Goal: Task Accomplishment & Management: Complete application form

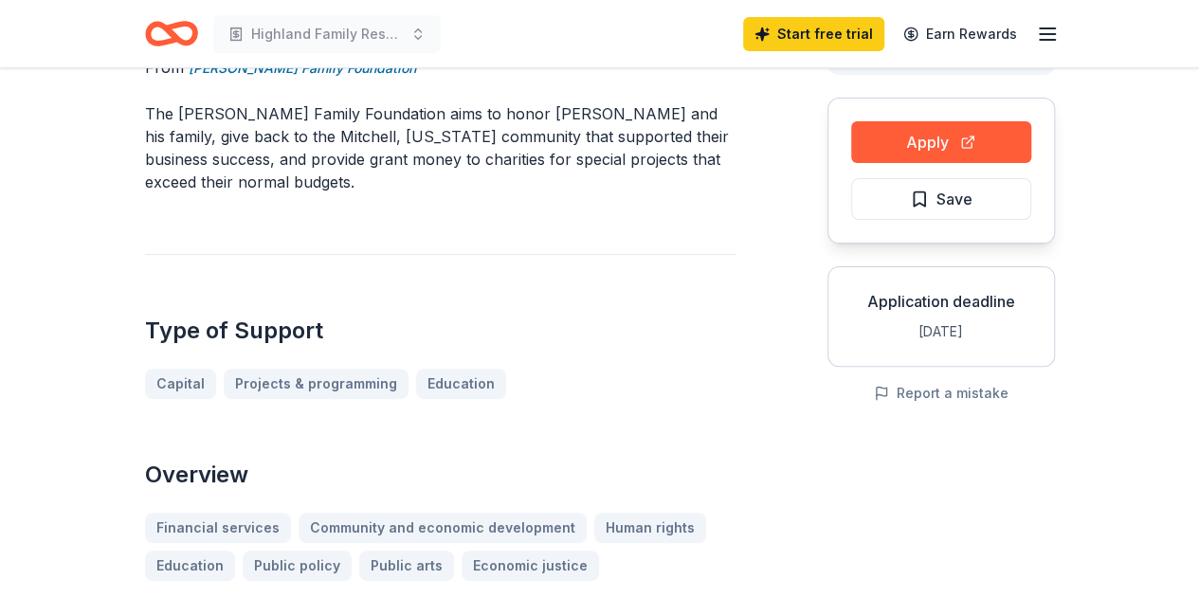
scroll to position [159, 0]
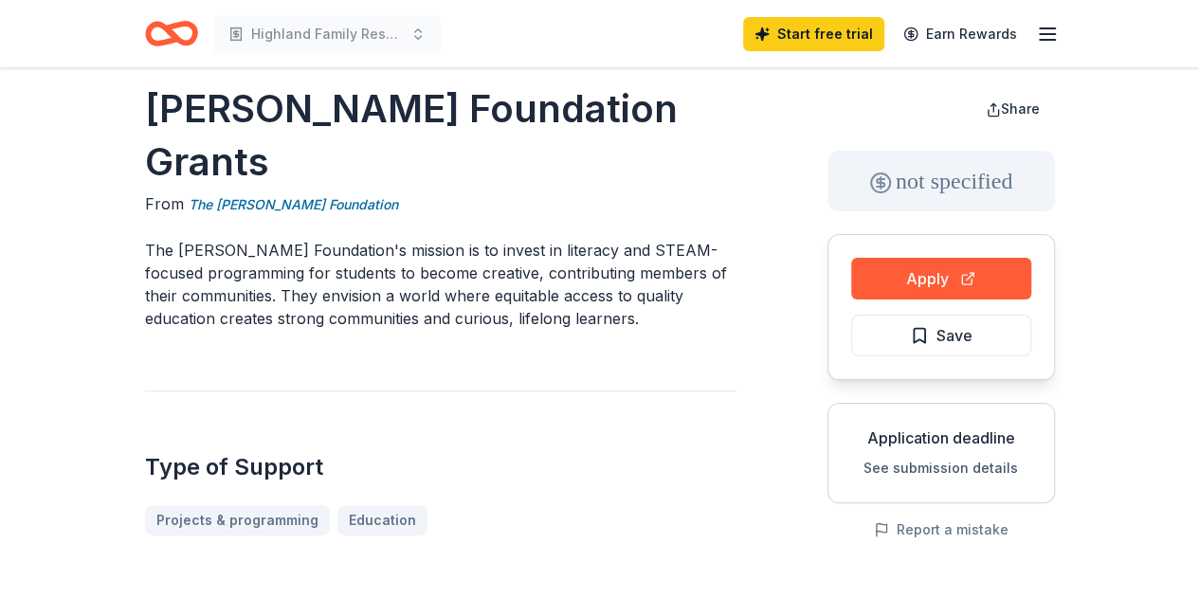
scroll to position [25, 0]
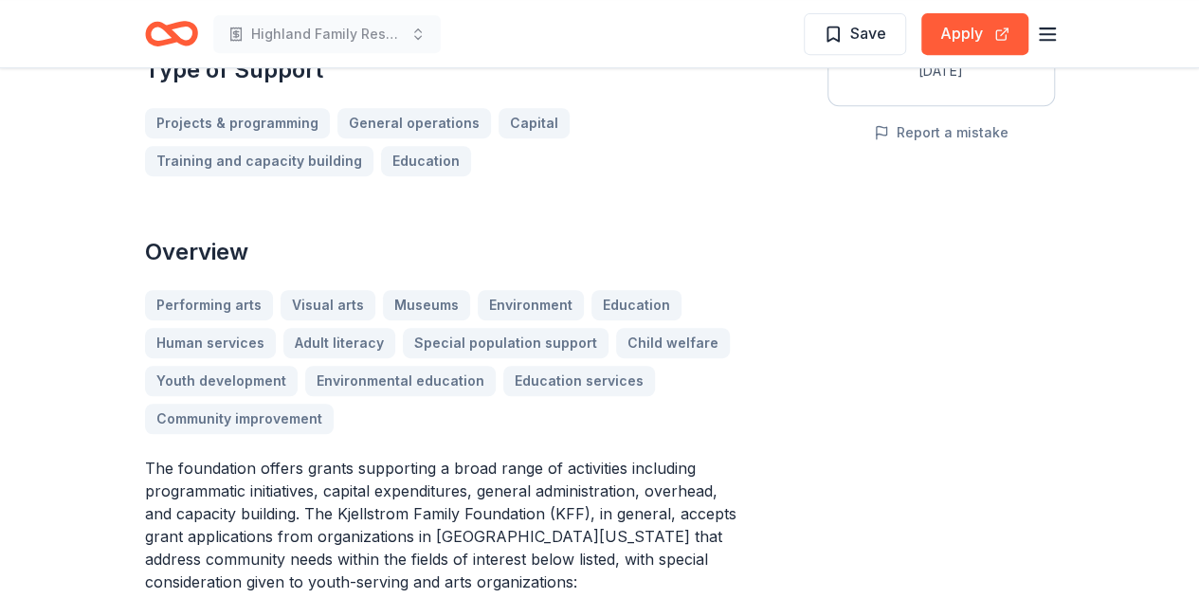
scroll to position [420, 0]
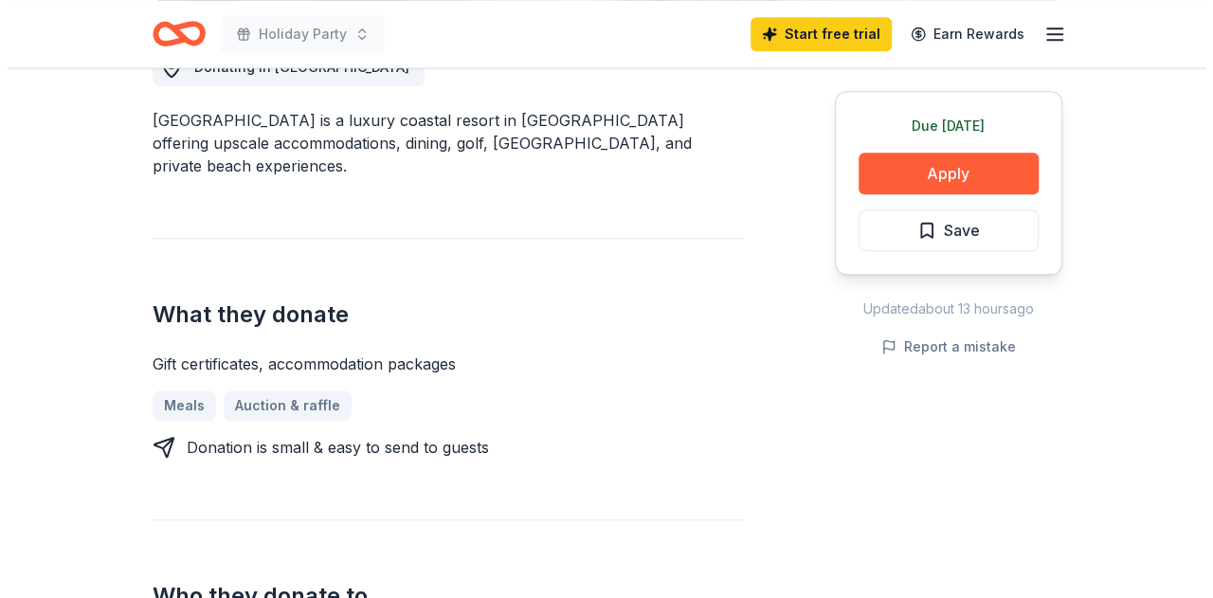
scroll to position [537, 0]
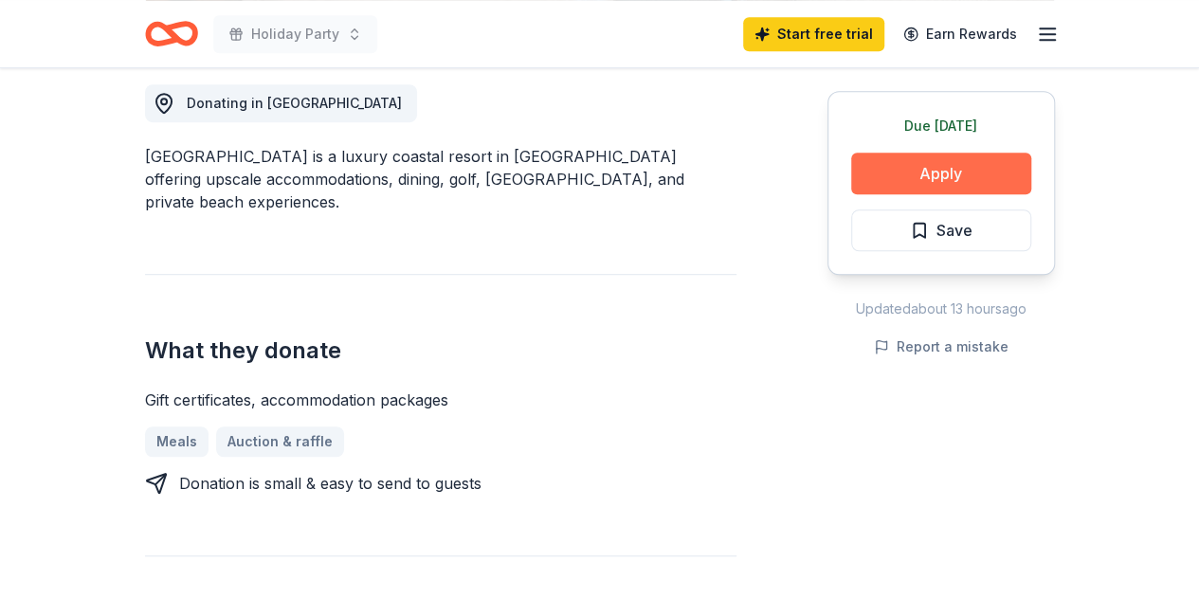
click at [955, 160] on button "Apply" at bounding box center [941, 174] width 180 height 42
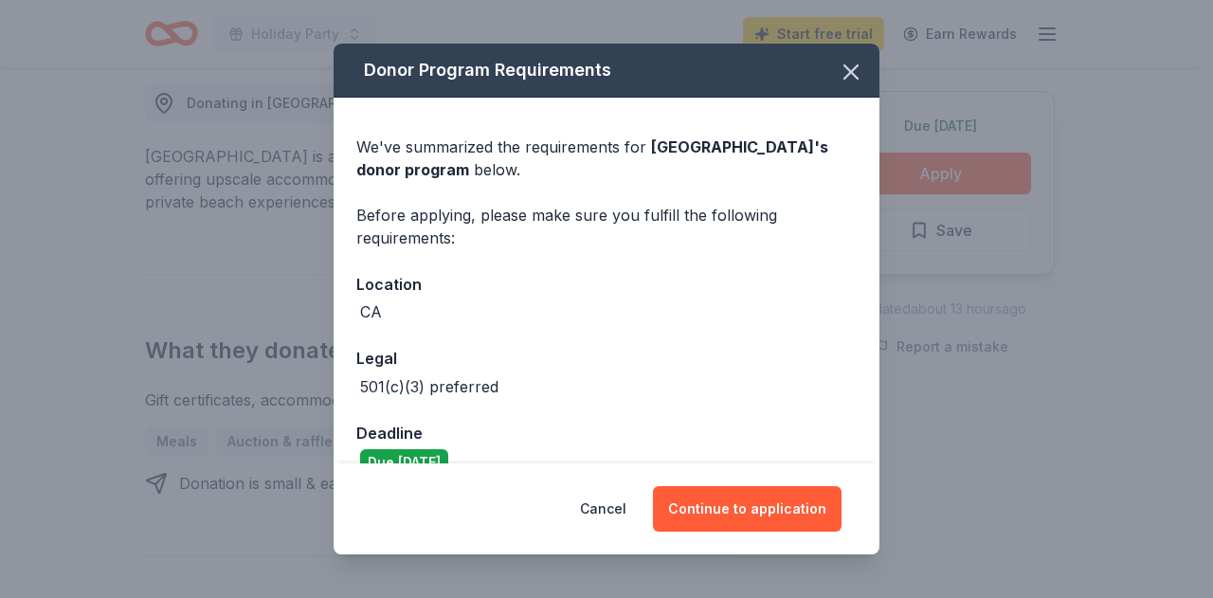
scroll to position [34, 0]
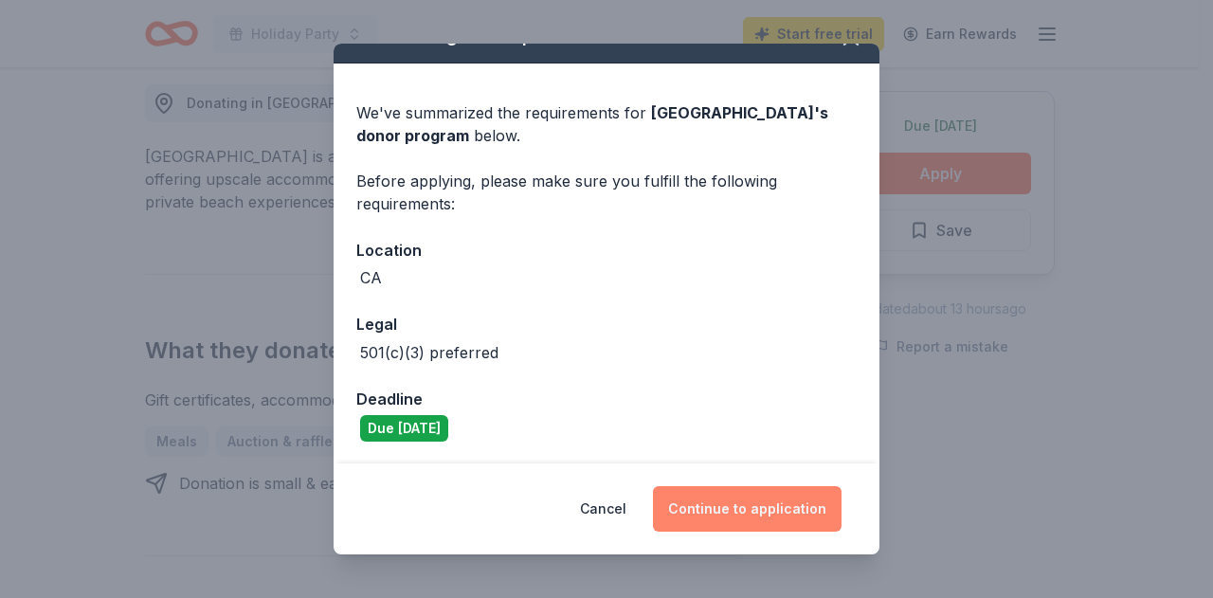
click at [724, 492] on button "Continue to application" at bounding box center [747, 508] width 189 height 45
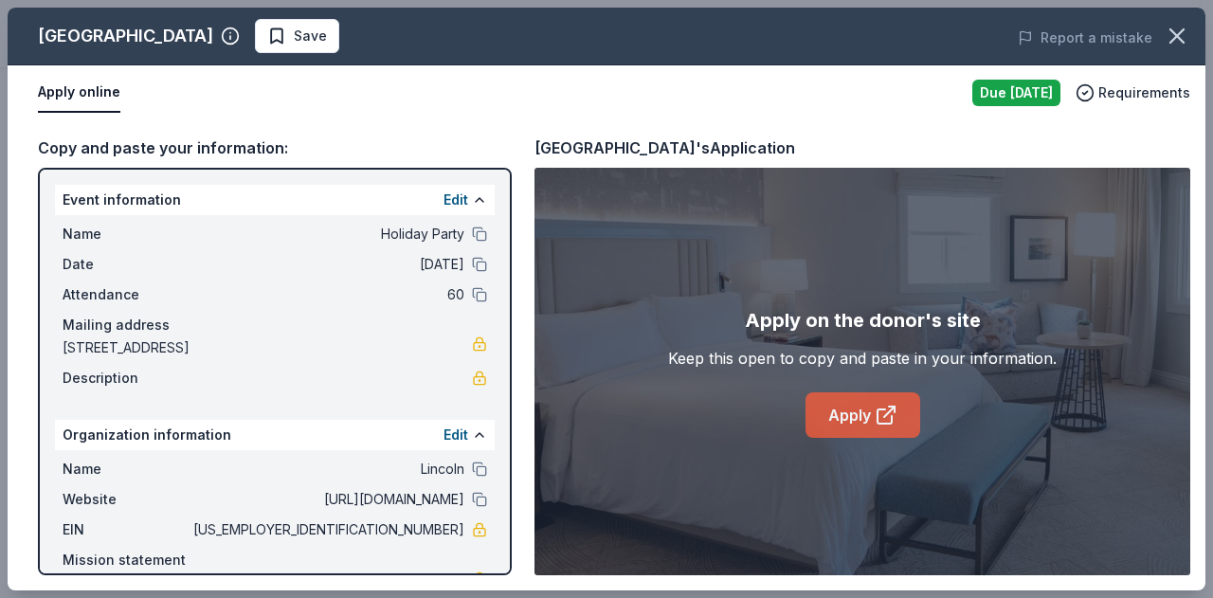
click at [867, 410] on link "Apply" at bounding box center [863, 414] width 115 height 45
